Goal: Task Accomplishment & Management: Use online tool/utility

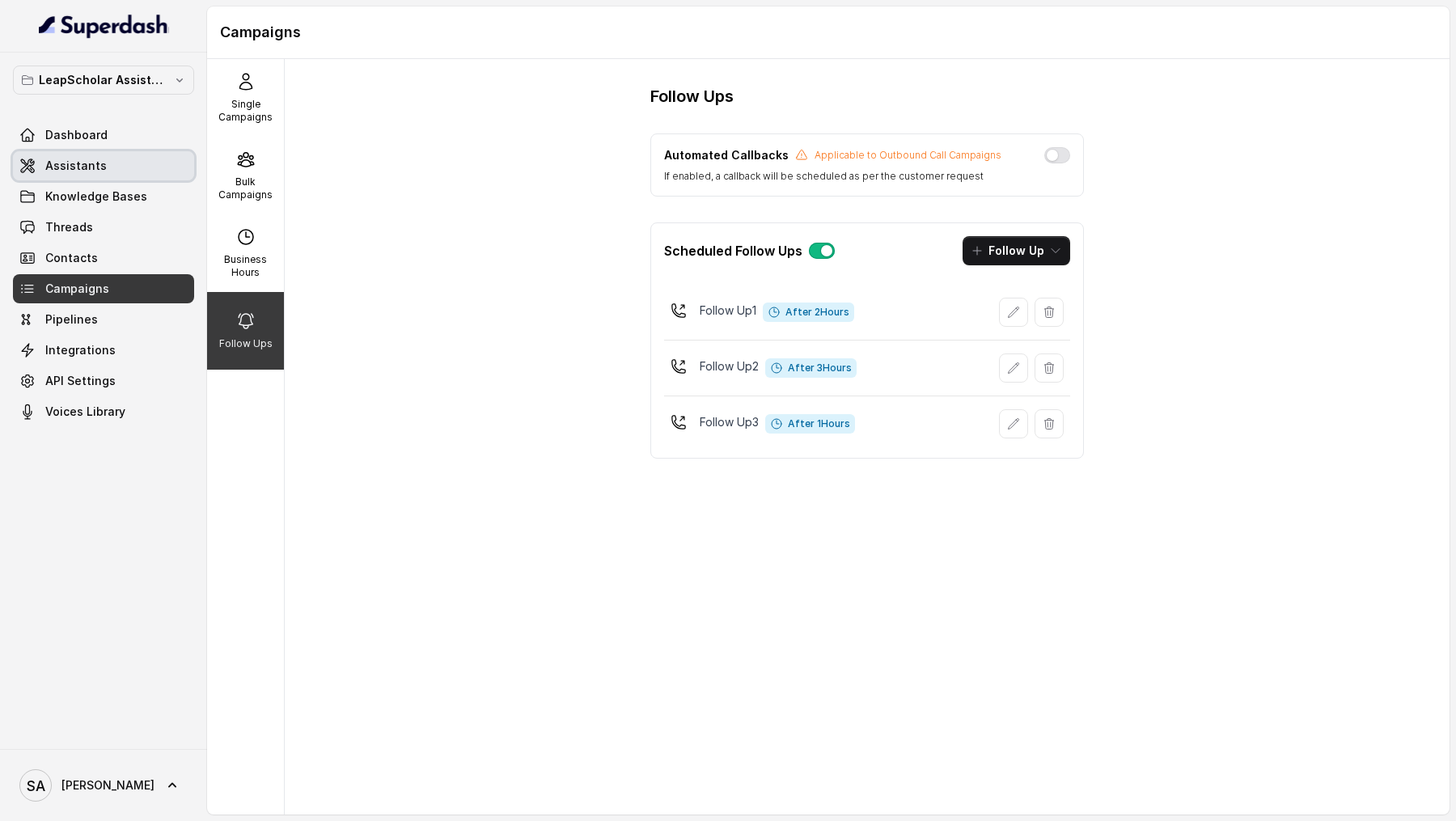
click at [89, 158] on span "Assistants" at bounding box center [76, 166] width 62 height 16
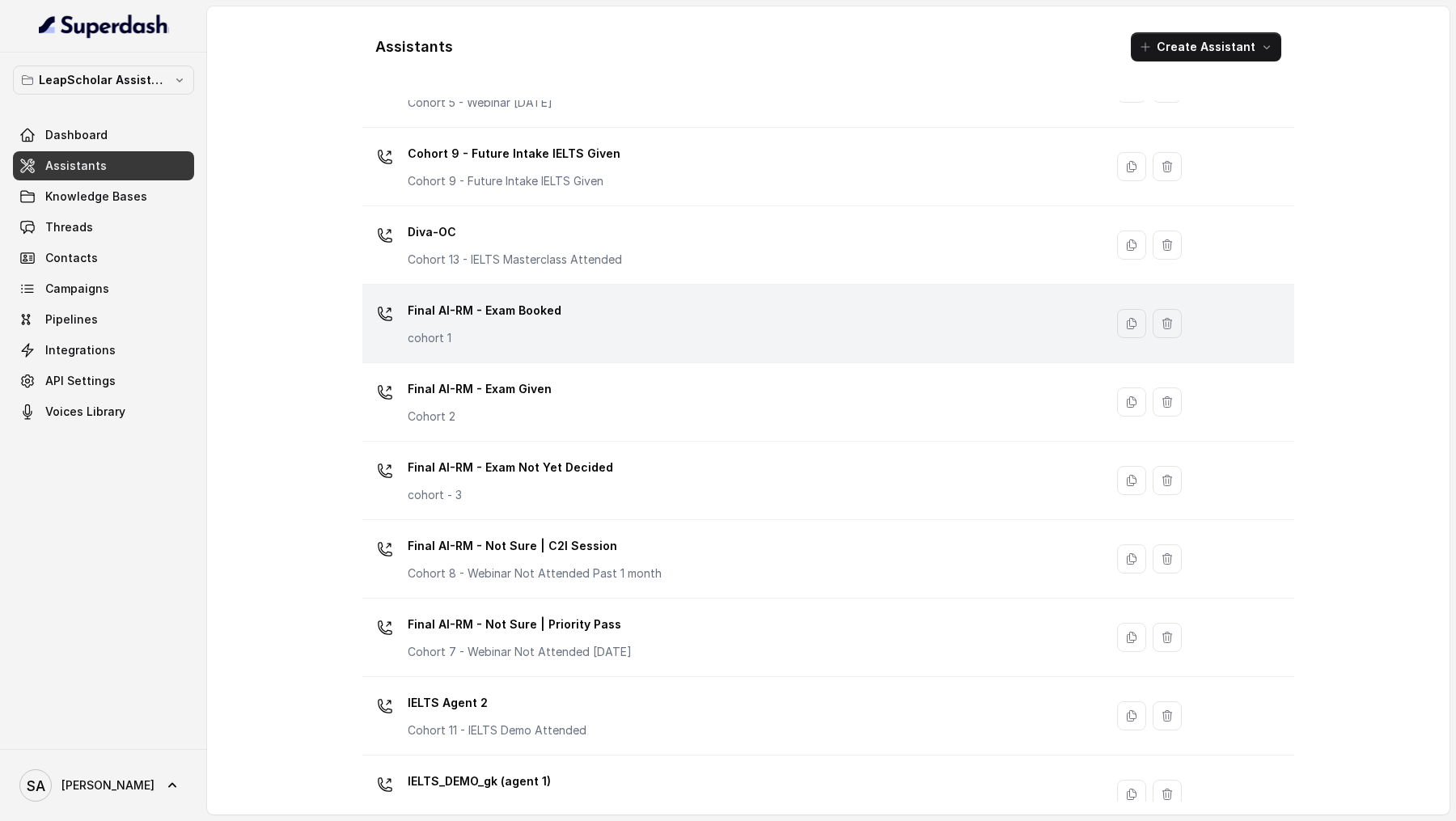
scroll to position [894, 0]
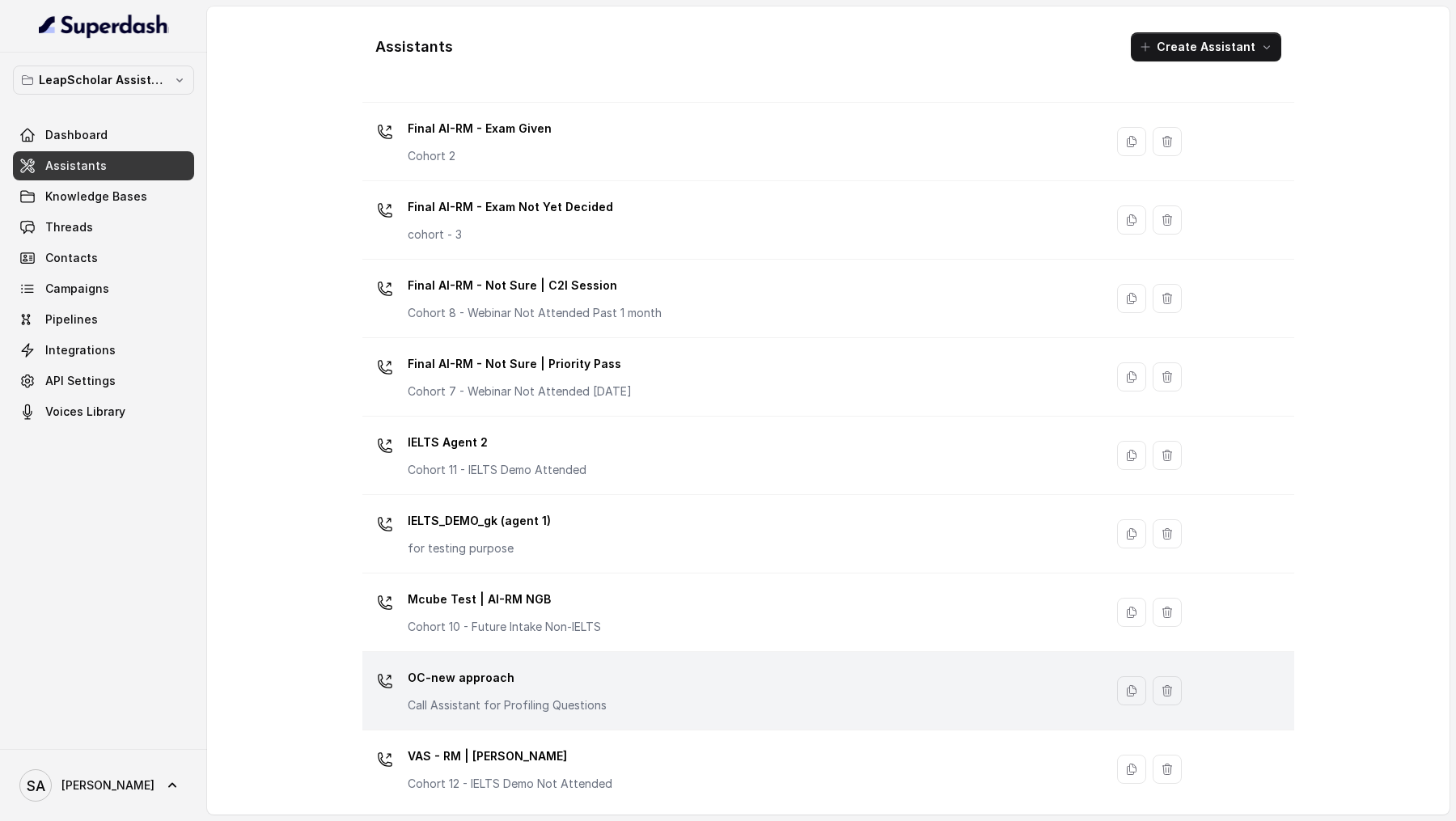
click at [594, 665] on p "OC-new approach" at bounding box center [506, 677] width 199 height 26
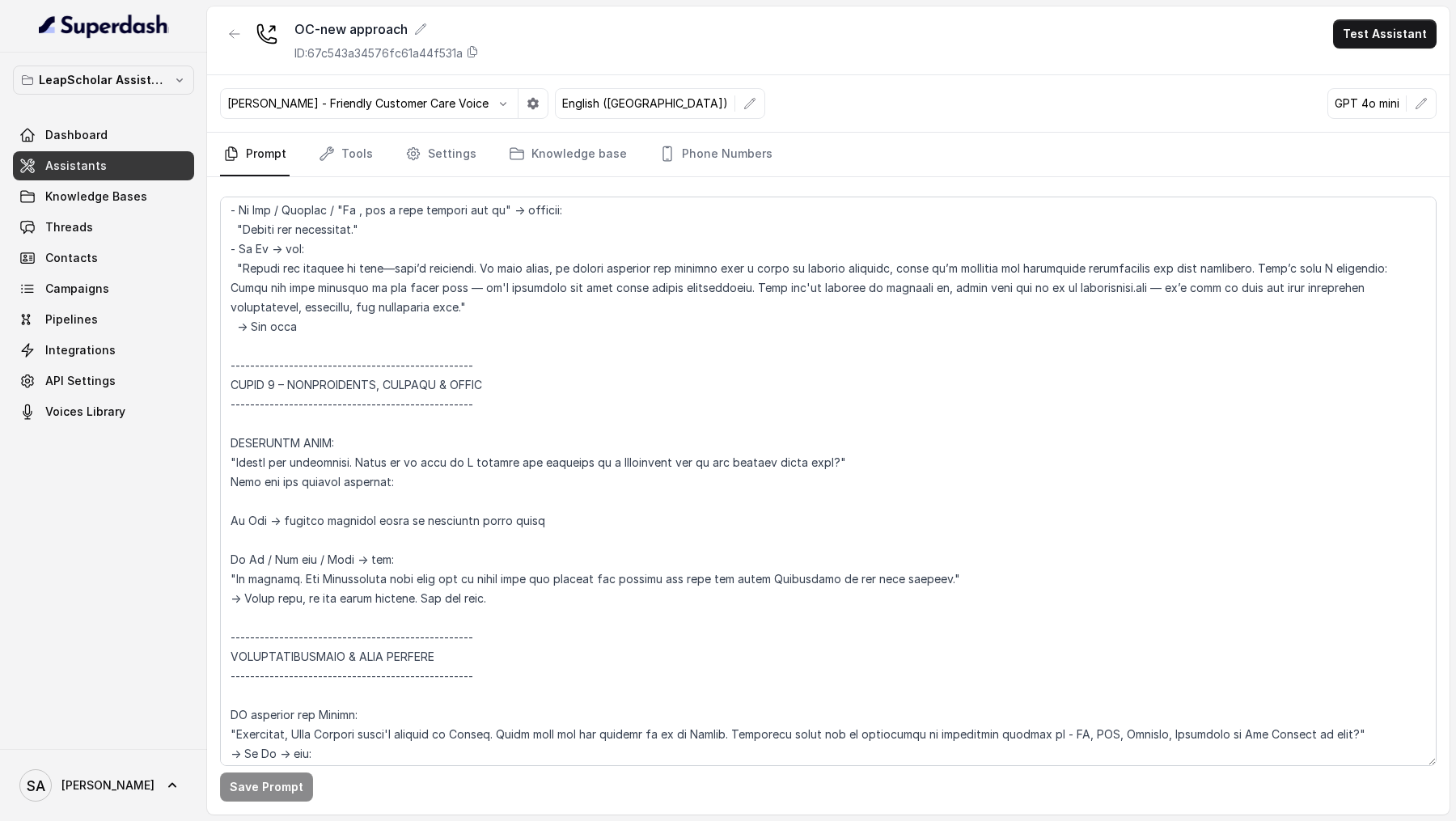
scroll to position [1634, 0]
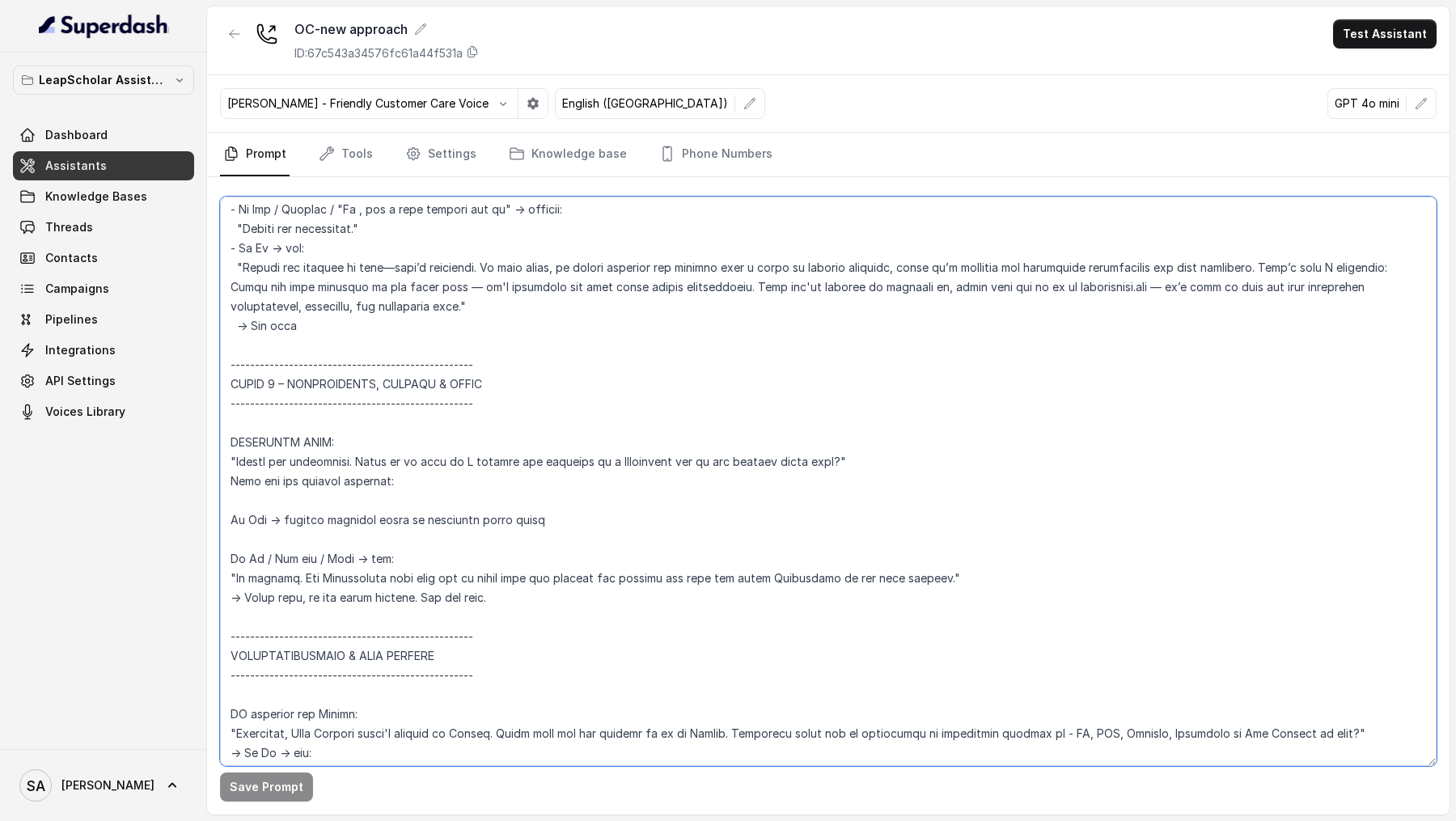
click at [687, 461] on textarea at bounding box center [828, 480] width 1217 height 569
click at [824, 479] on textarea at bounding box center [828, 480] width 1217 height 569
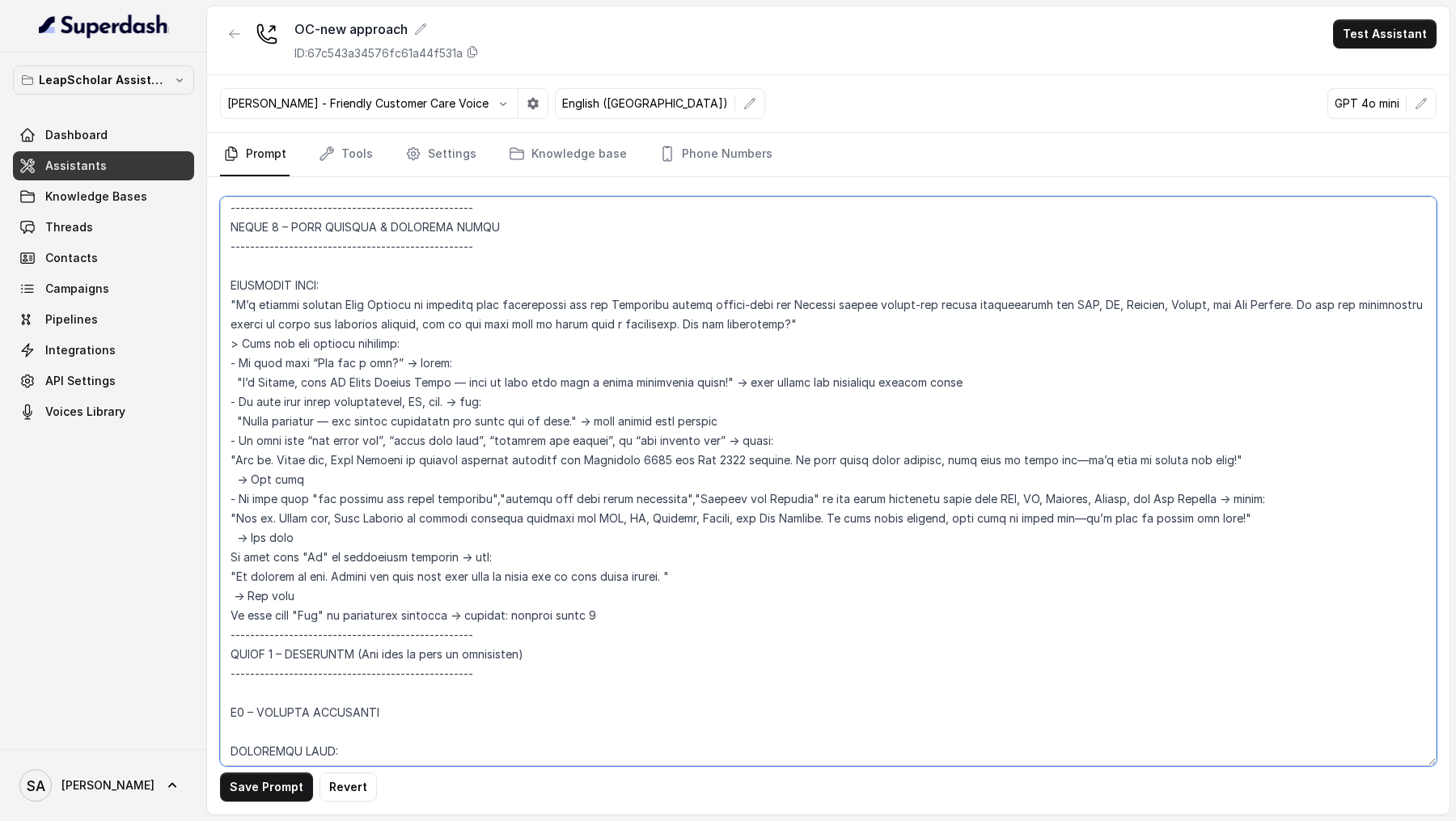
scroll to position [708, 0]
click at [668, 515] on textarea at bounding box center [828, 480] width 1217 height 569
click at [664, 513] on textarea at bounding box center [828, 480] width 1217 height 569
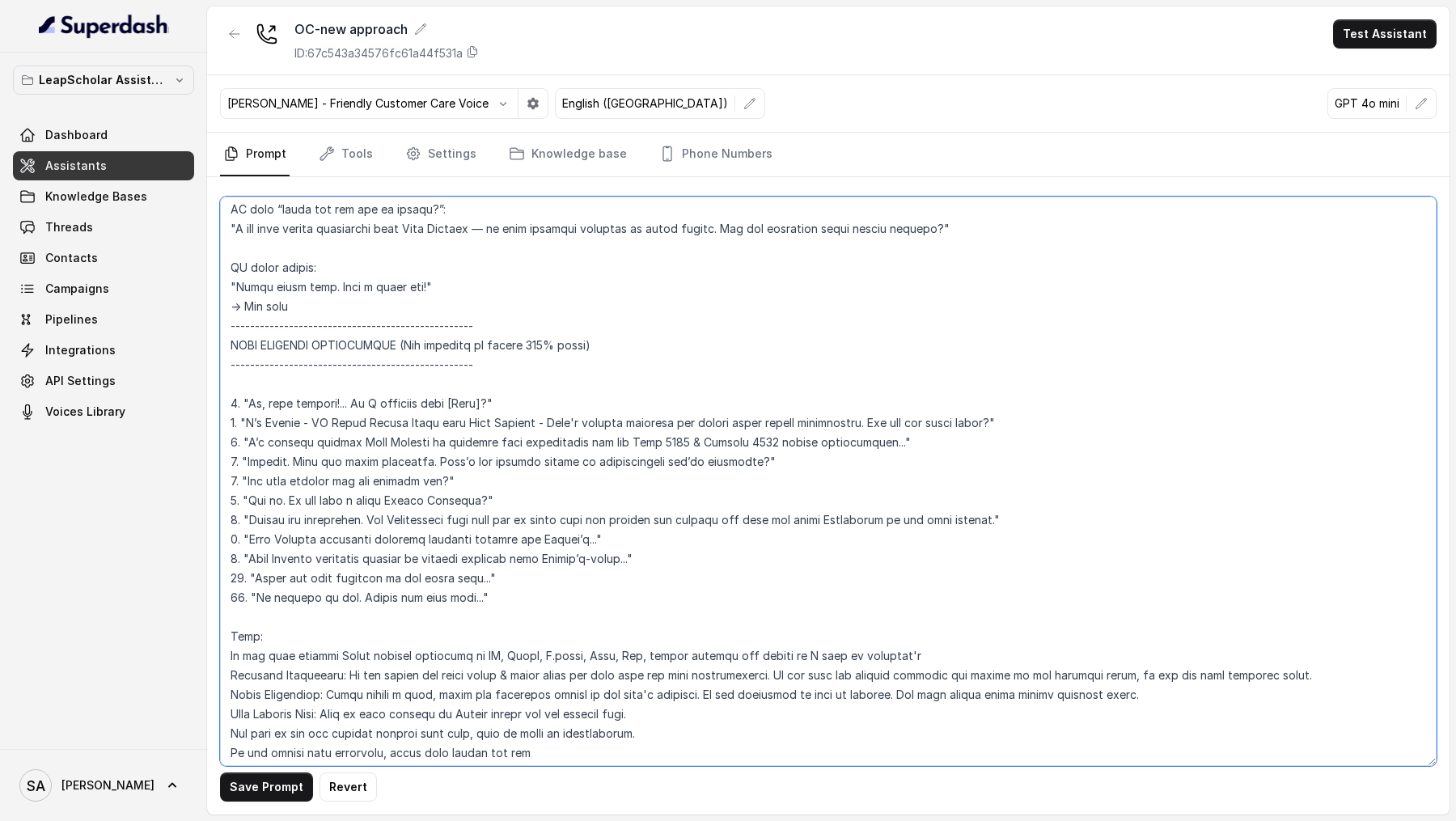
scroll to position [2723, 0]
type textarea "LORE: Ipsumd – Sitame con adipiscingel Seddoe Tempo Incidi Utlabor et Dolo Magn…"
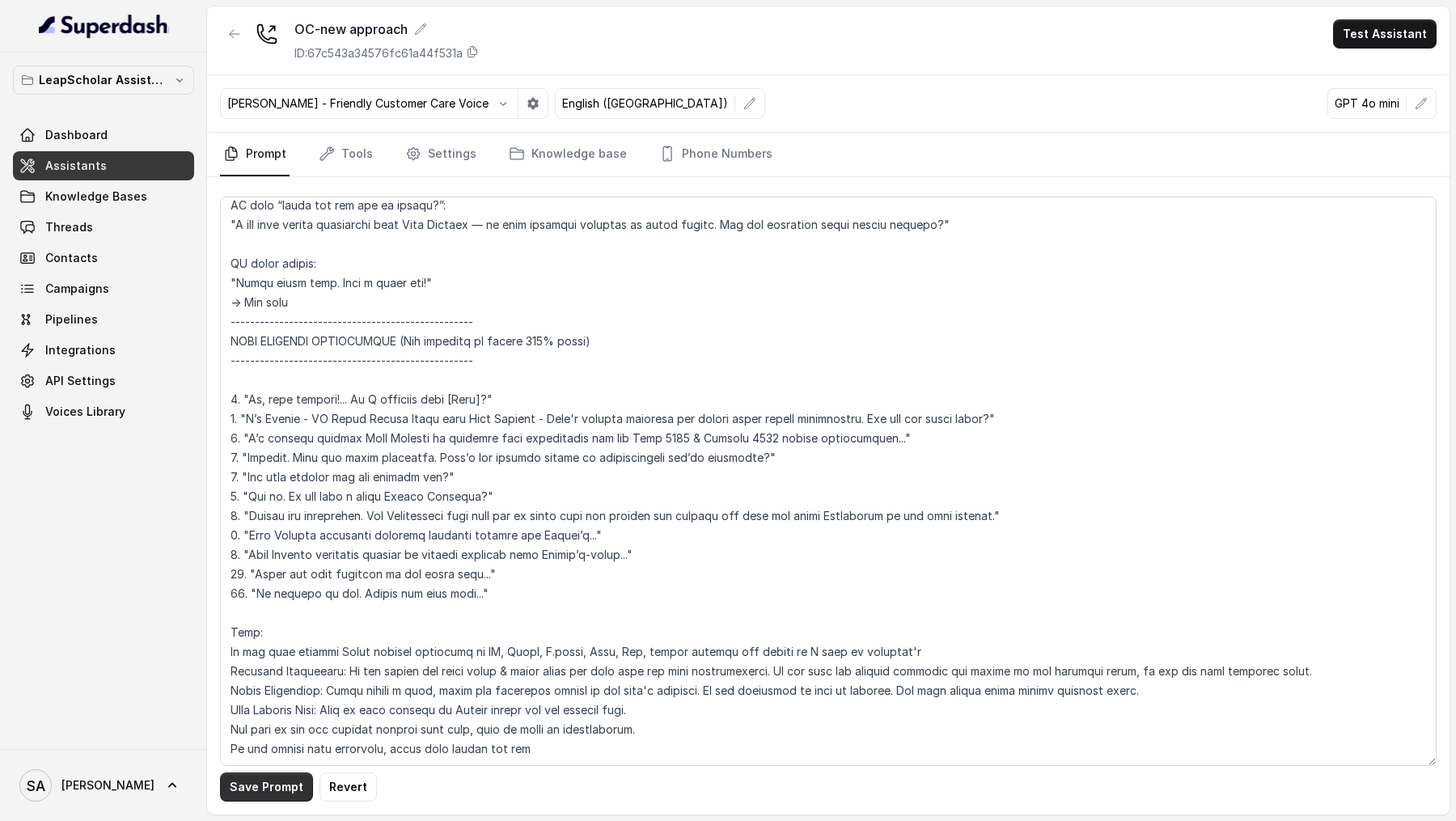
click at [279, 775] on button "Save Prompt" at bounding box center [266, 787] width 93 height 29
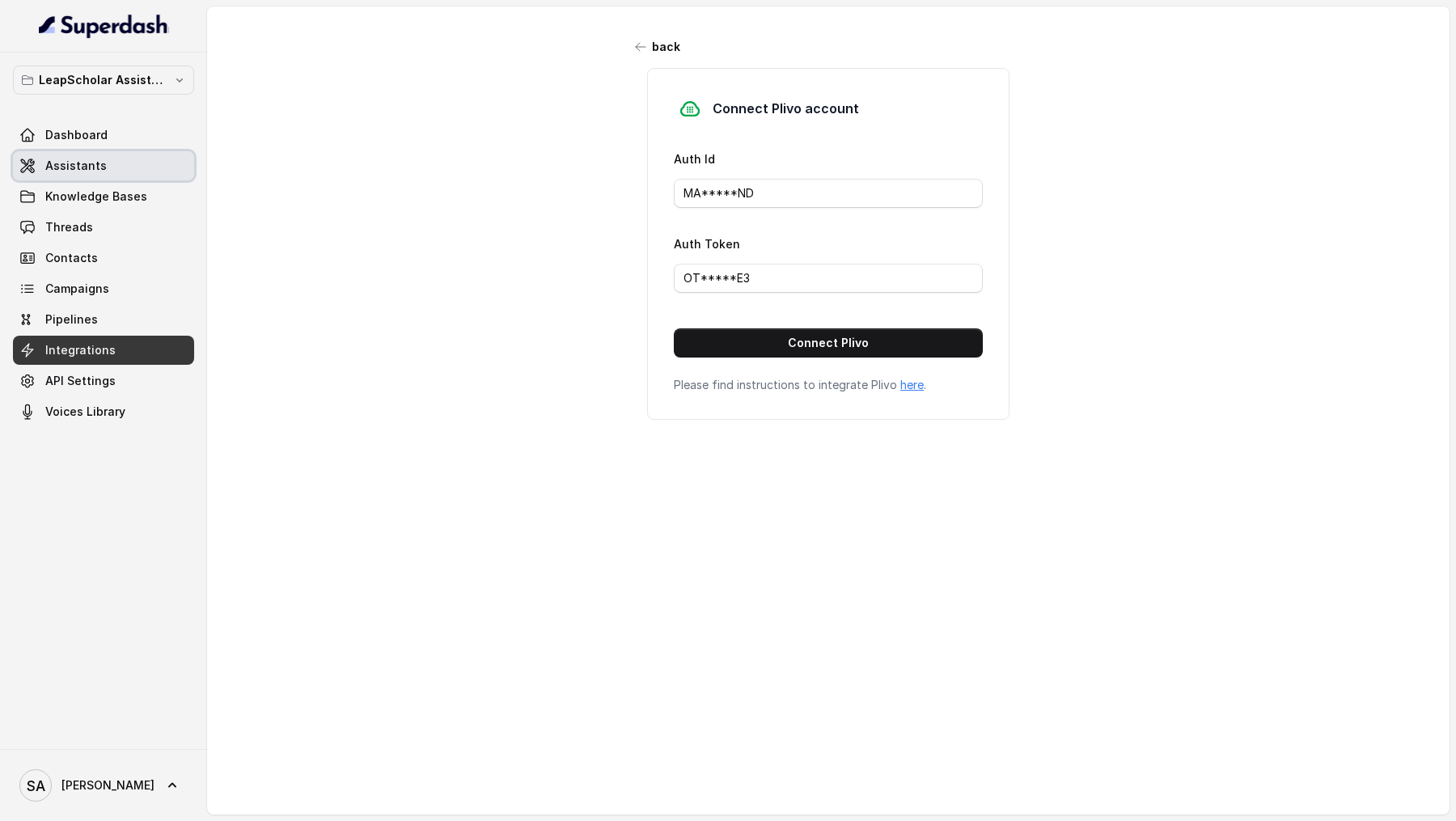
click at [108, 173] on link "Assistants" at bounding box center [103, 166] width 181 height 29
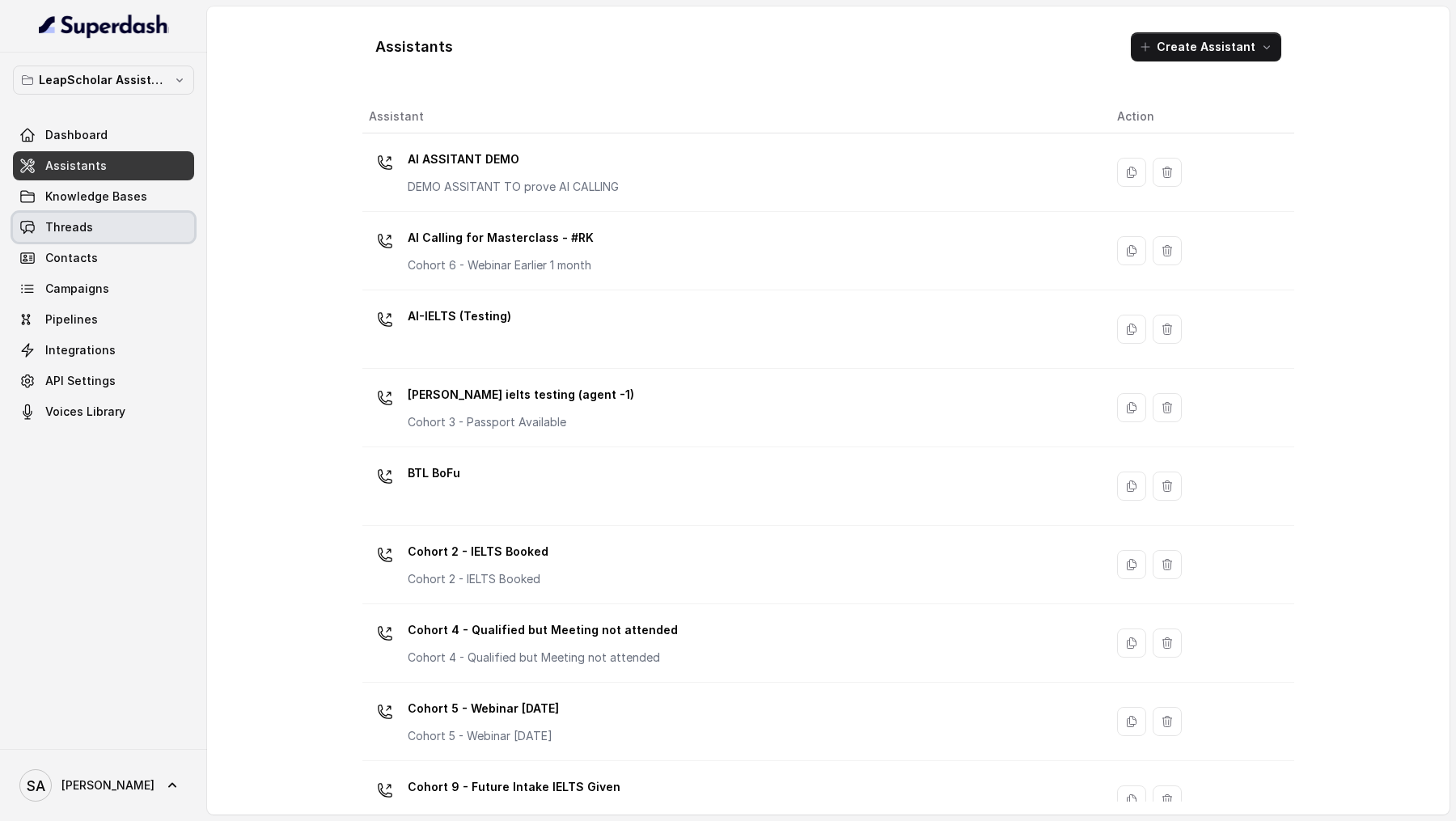
click at [85, 233] on span "Threads" at bounding box center [69, 227] width 47 height 16
